Goal: Information Seeking & Learning: Check status

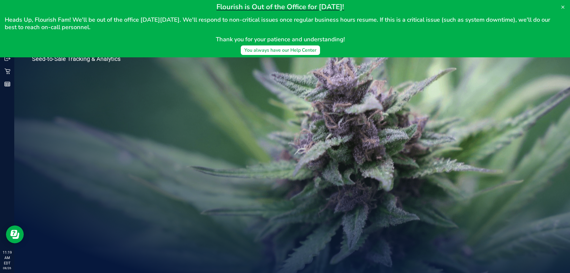
click at [168, 165] on div "Welcome to Flourish Software Seed-to-Sale Tracking & Analytics" at bounding box center [292, 143] width 556 height 259
click at [561, 9] on icon at bounding box center [563, 7] width 5 height 5
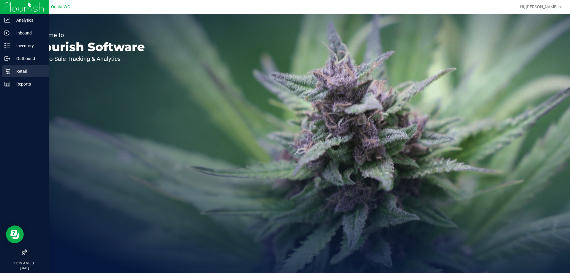
click at [8, 74] on icon at bounding box center [7, 71] width 6 height 6
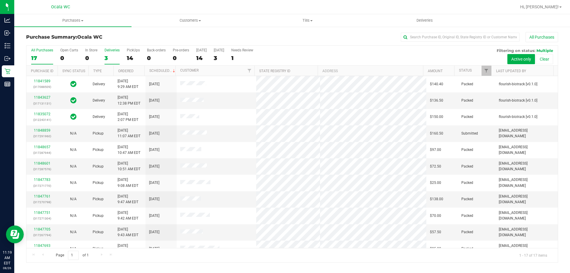
click at [105, 55] on div "3" at bounding box center [112, 58] width 15 height 7
click at [0, 0] on input "Deliveries 3" at bounding box center [0, 0] width 0 height 0
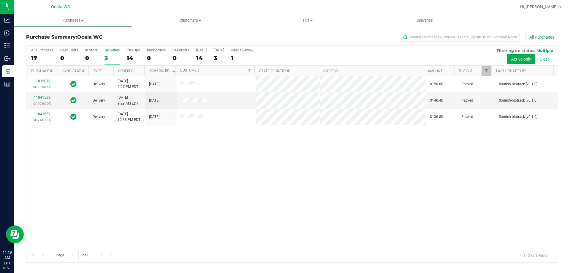
click at [132, 171] on div "11835072 (312243141) Delivery [DATE] 2:07 PM EDT 8/27/2025 $150.00 Packed flour…" at bounding box center [292, 162] width 532 height 172
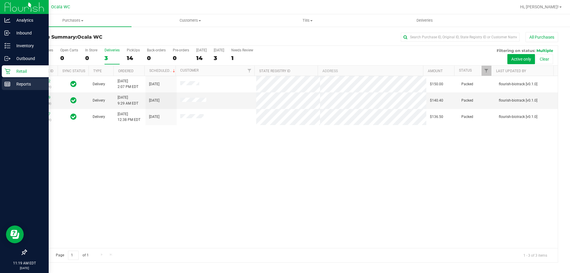
click at [8, 85] on line at bounding box center [8, 84] width 0 height 3
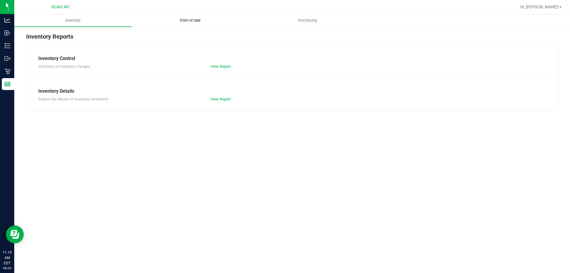
click at [199, 23] on span "Point of Sale" at bounding box center [190, 20] width 37 height 5
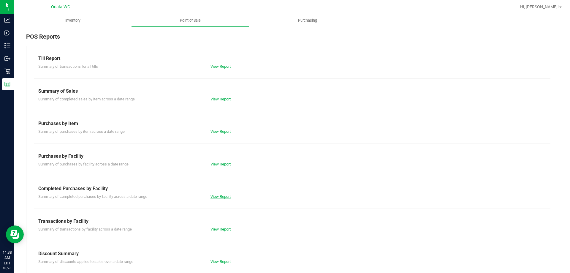
click at [227, 195] on link "View Report" at bounding box center [221, 196] width 20 height 4
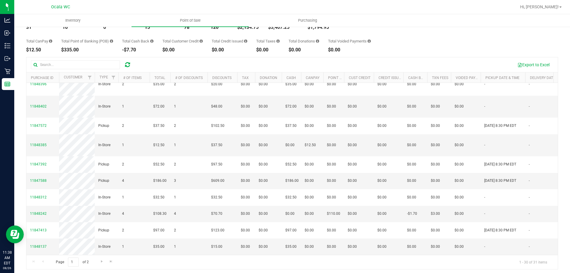
scroll to position [45, 0]
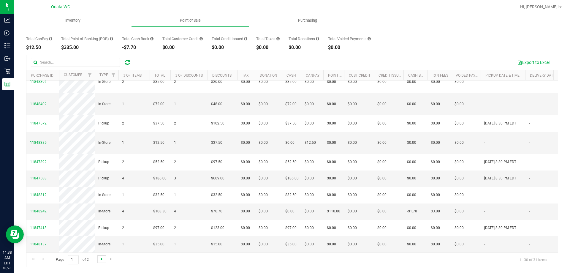
click at [100, 260] on span "Go to the next page" at bounding box center [101, 259] width 5 height 5
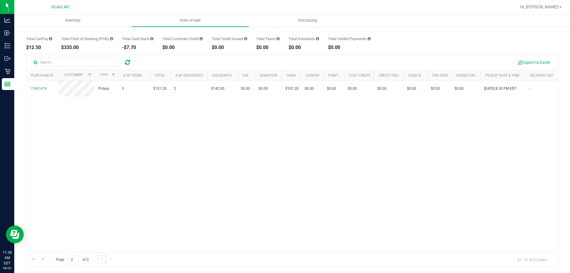
scroll to position [0, 0]
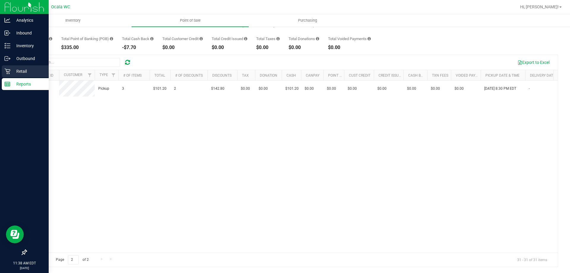
click at [6, 71] on icon at bounding box center [7, 71] width 6 height 6
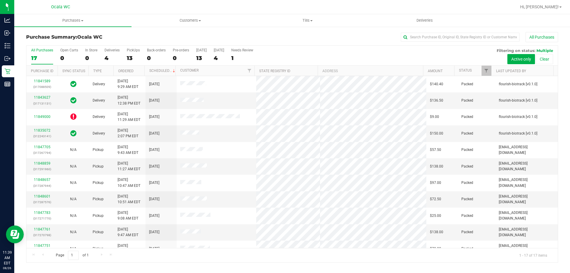
click at [15, 84] on div "Purchase Summary: Ocala WC All Purchases All Purchases 17 Open Carts 0 In Store…" at bounding box center [292, 147] width 556 height 242
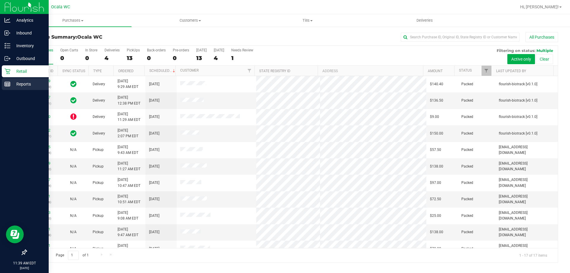
click at [9, 90] on link "Reports" at bounding box center [24, 84] width 49 height 13
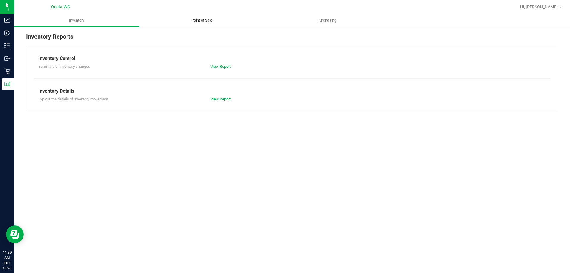
click at [203, 22] on span "Point of Sale" at bounding box center [202, 20] width 37 height 5
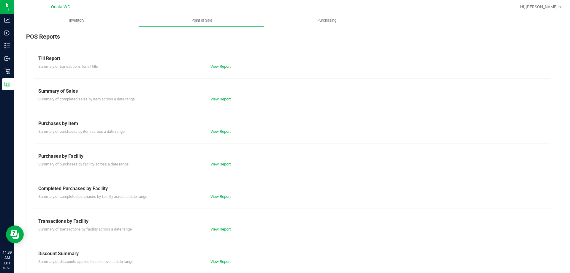
click at [219, 67] on link "View Report" at bounding box center [221, 66] width 20 height 4
